Goal: Find specific page/section: Find specific page/section

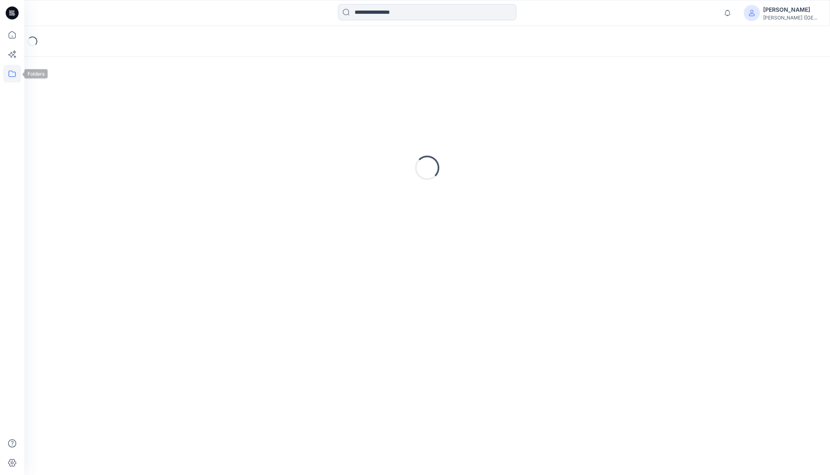
click at [7, 76] on icon at bounding box center [12, 74] width 18 height 18
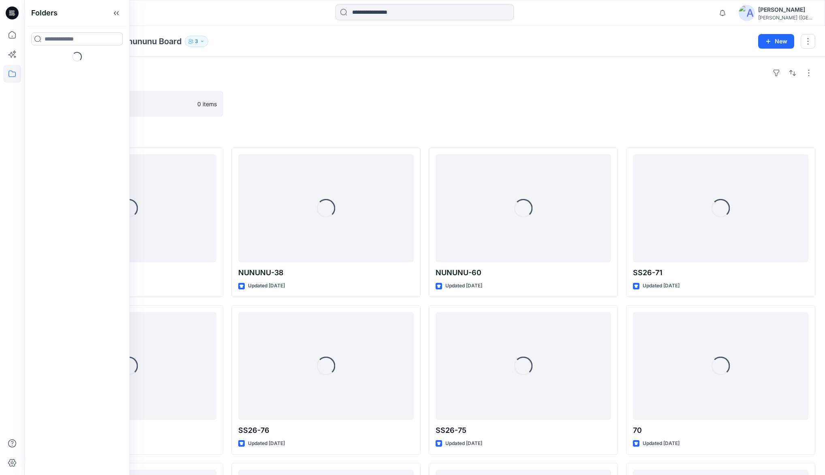
click at [46, 40] on input at bounding box center [77, 38] width 92 height 13
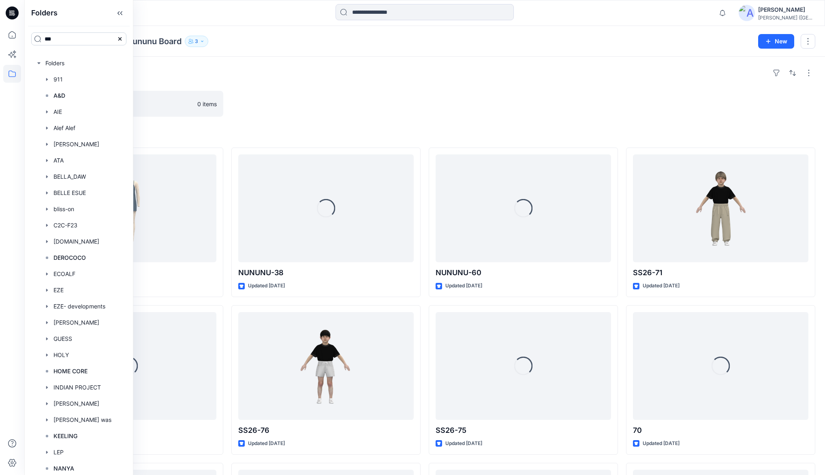
type input "***"
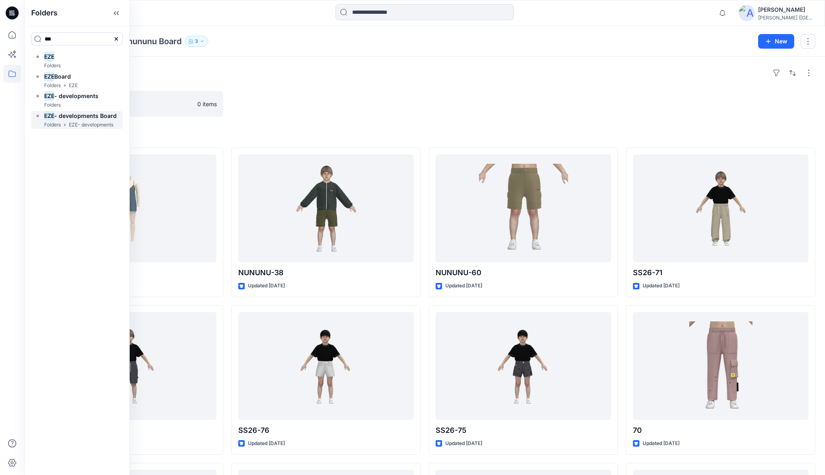
click at [71, 114] on span "- developments Board" at bounding box center [85, 115] width 62 height 7
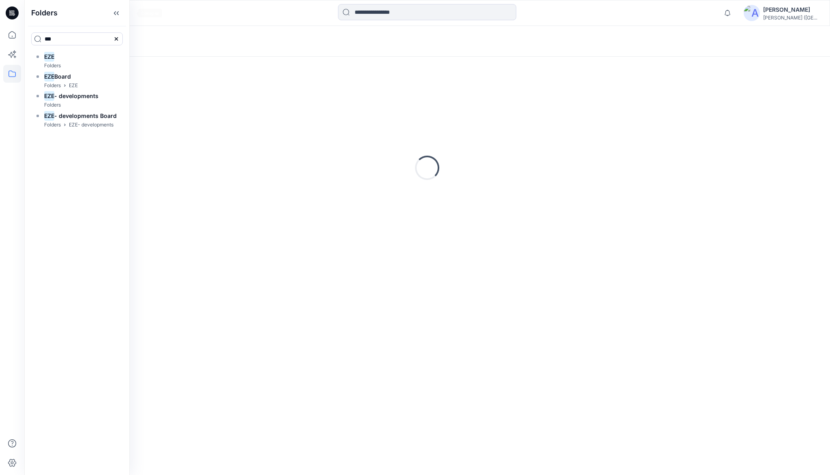
click at [123, 15] on icon at bounding box center [116, 12] width 13 height 13
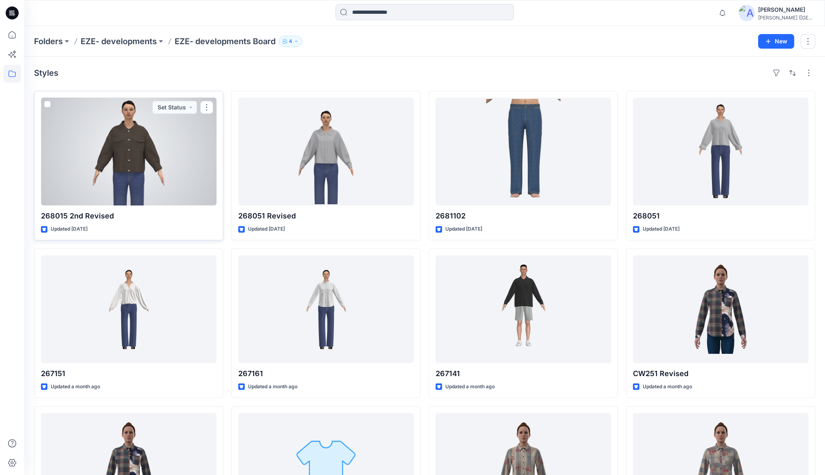
click at [169, 152] on div at bounding box center [128, 152] width 175 height 108
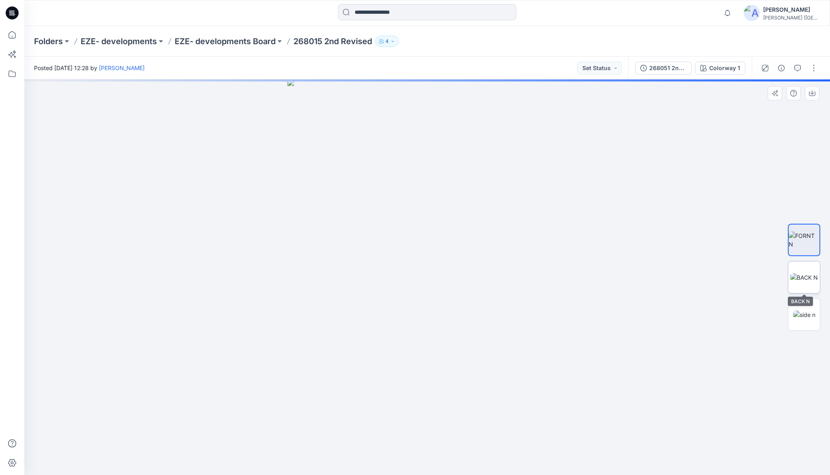
click at [804, 273] on img at bounding box center [804, 277] width 28 height 9
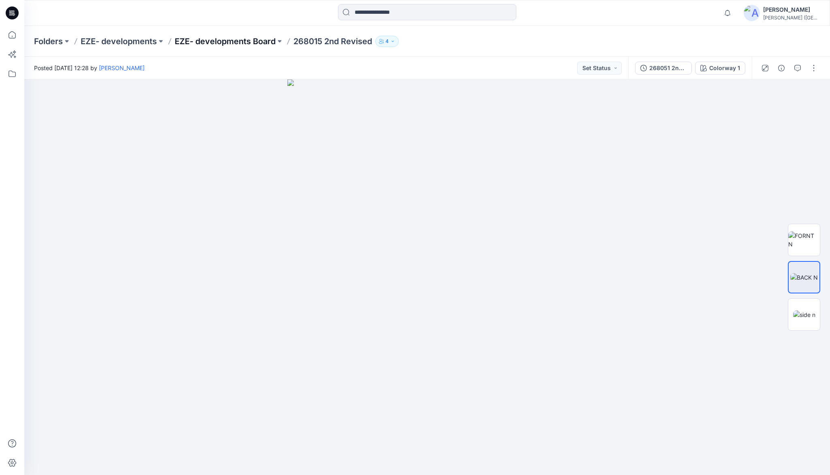
click at [222, 41] on p "EZE- developments Board" at bounding box center [225, 41] width 101 height 11
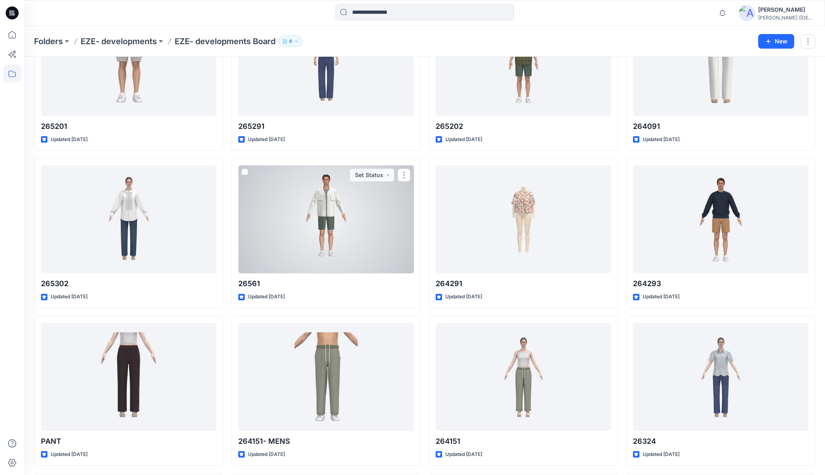
scroll to position [883, 0]
